Goal: Information Seeking & Learning: Find contact information

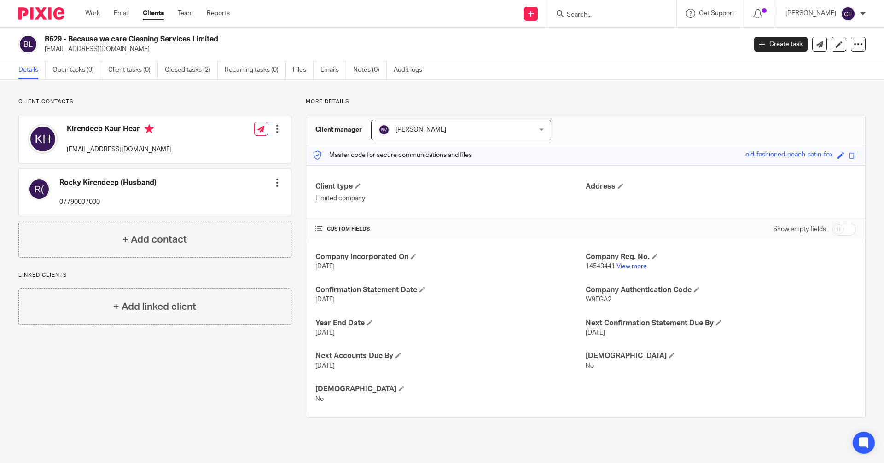
click at [603, 13] on input "Search" at bounding box center [607, 15] width 83 height 8
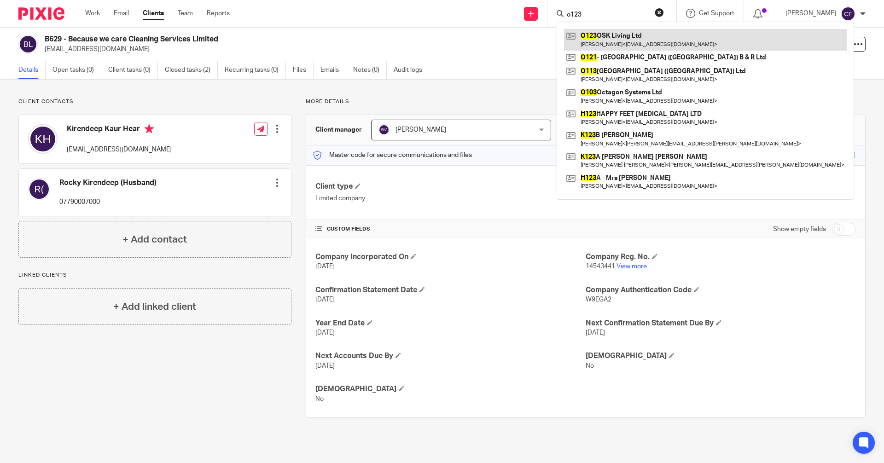
type input "o123"
click at [606, 38] on link at bounding box center [705, 39] width 283 height 21
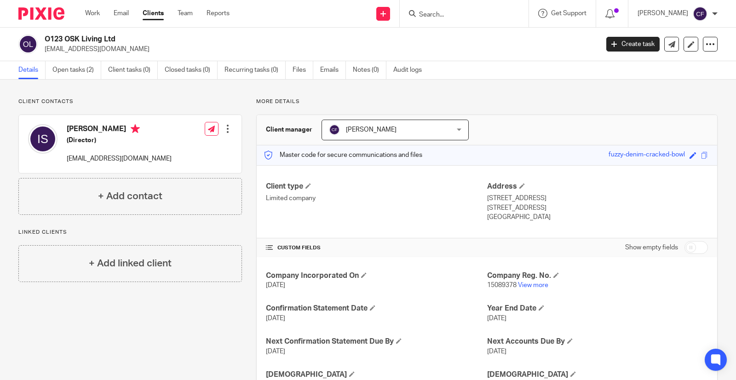
drag, startPoint x: 104, startPoint y: 127, endPoint x: 65, endPoint y: 130, distance: 38.8
click at [65, 130] on div "[PERSON_NAME] (Director) [EMAIL_ADDRESS][DOMAIN_NAME]" at bounding box center [100, 144] width 144 height 49
copy h4 "[PERSON_NAME]"
drag, startPoint x: 149, startPoint y: 162, endPoint x: 67, endPoint y: 162, distance: 81.9
click at [67, 162] on div "[PERSON_NAME] (Director) [EMAIL_ADDRESS][DOMAIN_NAME] Edit contact Create clien…" at bounding box center [130, 144] width 223 height 58
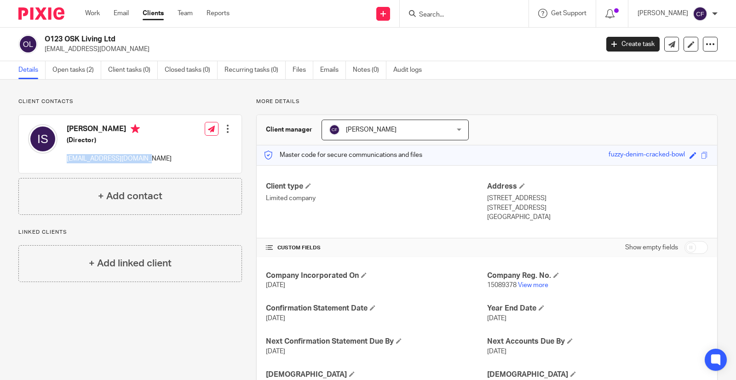
copy p "[EMAIL_ADDRESS][DOMAIN_NAME]"
drag, startPoint x: 429, startPoint y: 12, endPoint x: 436, endPoint y: 17, distance: 8.9
click at [429, 12] on input "Search" at bounding box center [459, 15] width 83 height 8
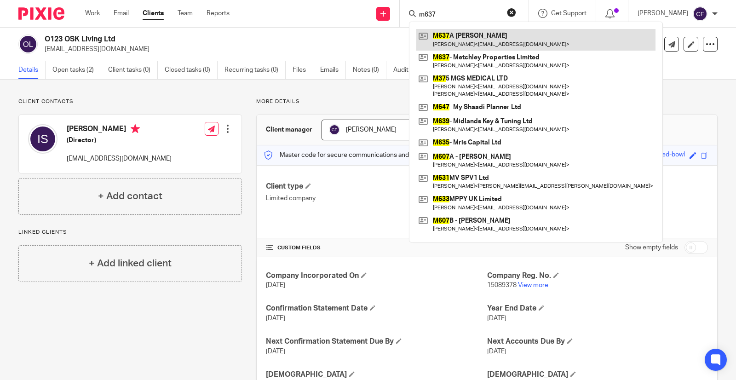
type input "m637"
click at [481, 41] on link at bounding box center [536, 39] width 239 height 21
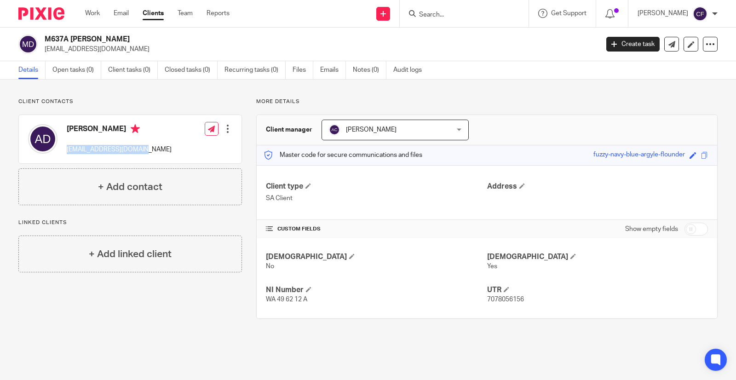
drag, startPoint x: 98, startPoint y: 153, endPoint x: 64, endPoint y: 151, distance: 33.6
click at [64, 151] on div "[PERSON_NAME] [EMAIL_ADDRESS][DOMAIN_NAME]" at bounding box center [100, 139] width 144 height 39
copy p "[EMAIL_ADDRESS][DOMAIN_NAME]"
